Goal: Check status: Check status

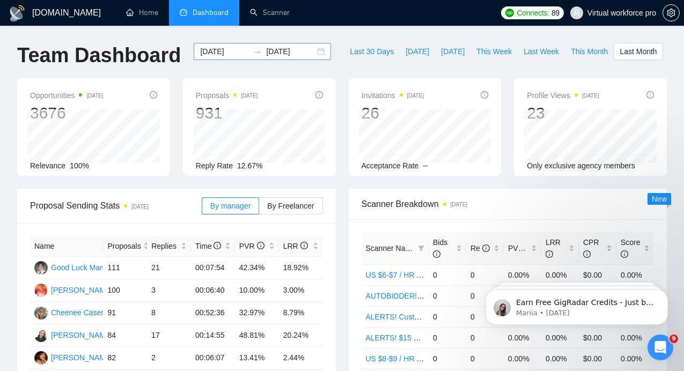
click at [221, 48] on input "[DATE]" at bounding box center [224, 52] width 49 height 12
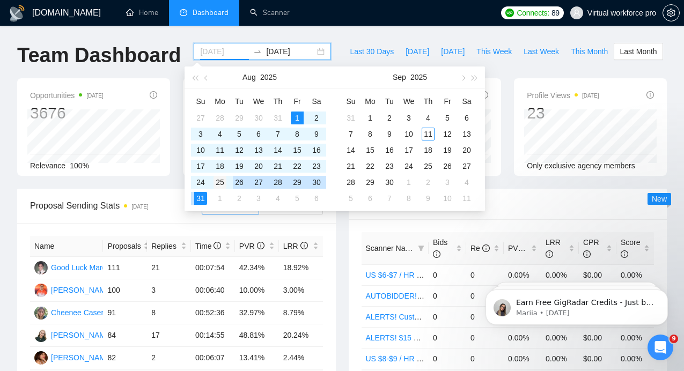
type input "[DATE]"
drag, startPoint x: 218, startPoint y: 180, endPoint x: 213, endPoint y: 192, distance: 13.2
click at [218, 180] on div "25" at bounding box center [219, 182] width 13 height 13
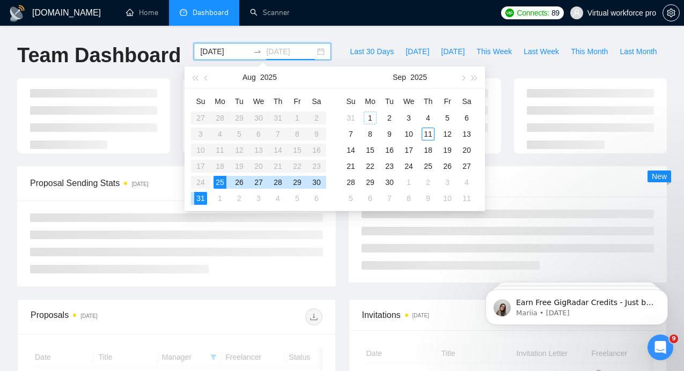
type input "[DATE]"
click at [203, 196] on div "31" at bounding box center [200, 198] width 13 height 13
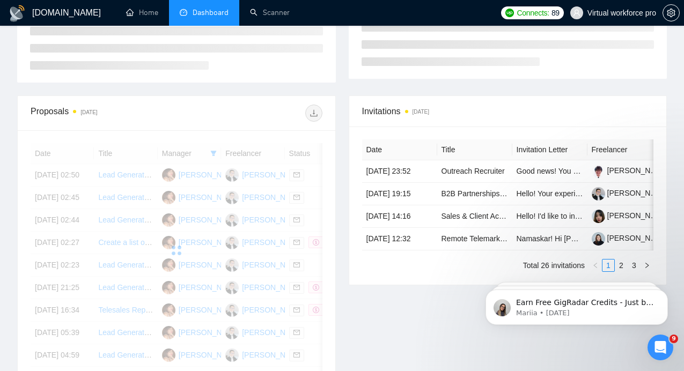
scroll to position [249, 0]
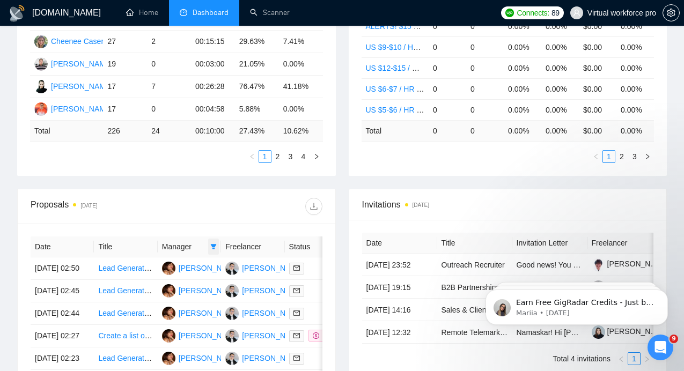
click at [216, 250] on icon "filter" at bounding box center [213, 246] width 6 height 6
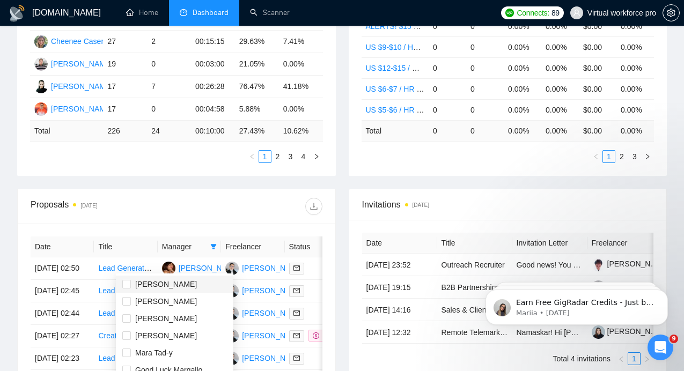
scroll to position [154, 0]
click at [161, 356] on span "[PERSON_NAME]" at bounding box center [166, 353] width 62 height 9
checkbox input "false"
click at [215, 213] on div "Proposals [DATE]" at bounding box center [177, 206] width 292 height 34
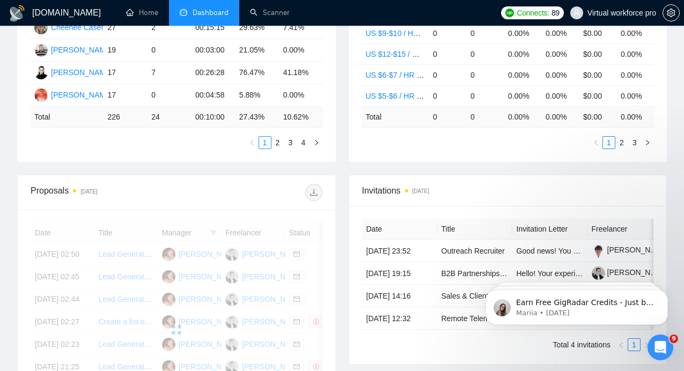
scroll to position [359, 0]
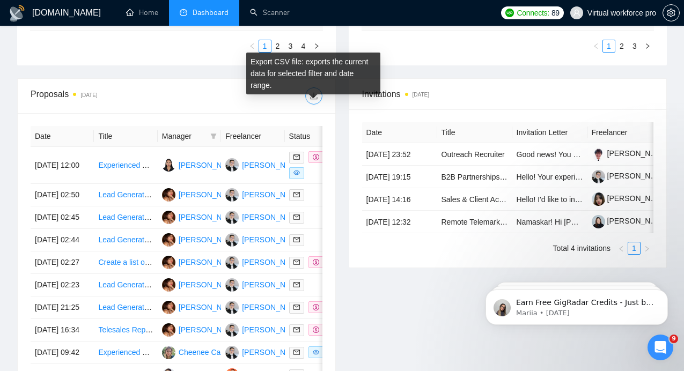
click at [317, 100] on icon "download" at bounding box center [313, 96] width 9 height 9
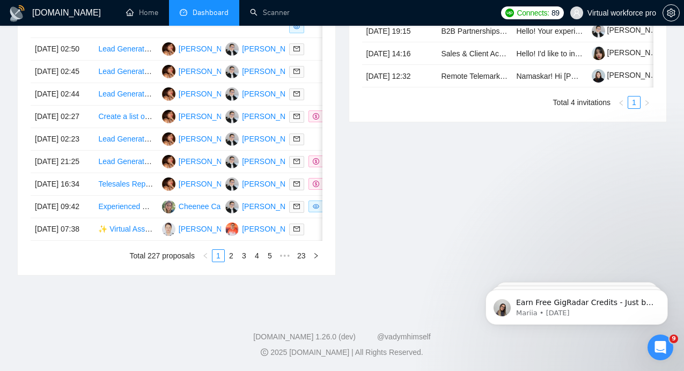
scroll to position [411, 0]
